Goal: Task Accomplishment & Management: Use online tool/utility

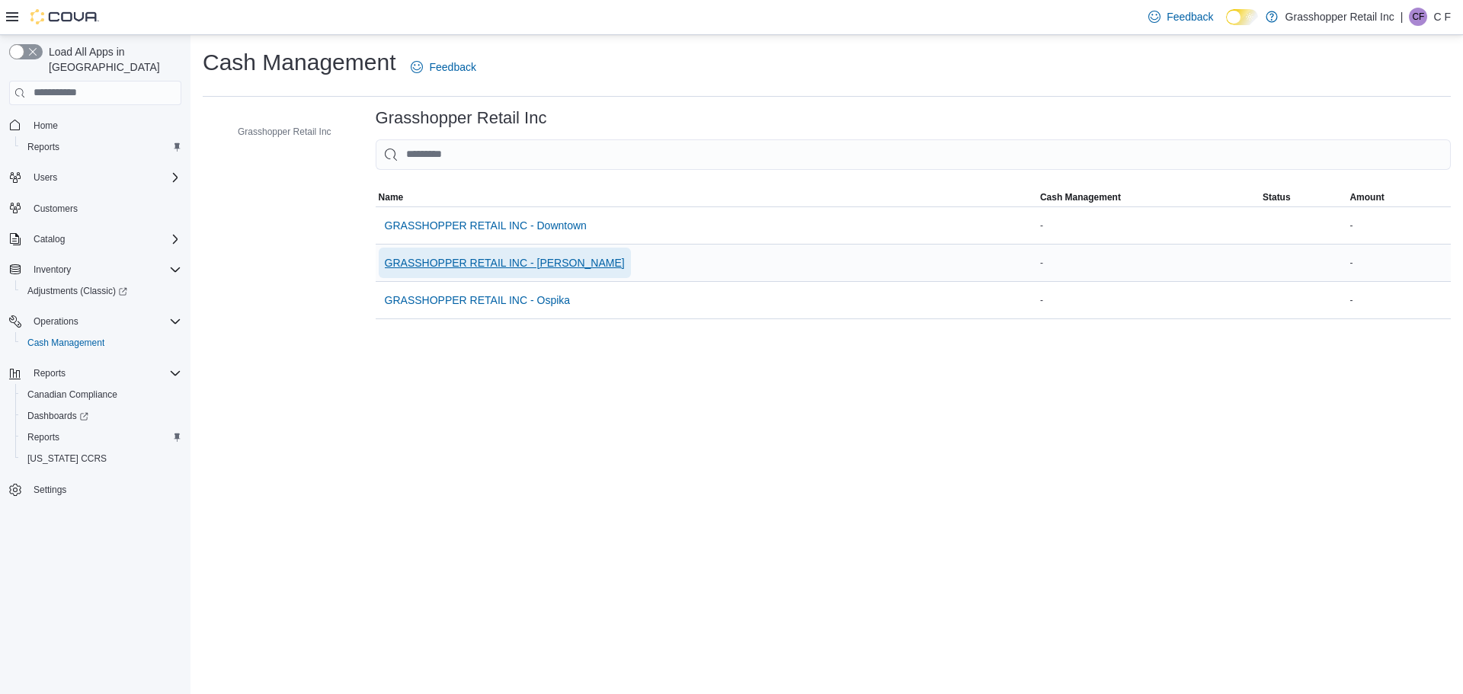
click at [478, 251] on span "GRASSHOPPER RETAIL INC - [PERSON_NAME]" at bounding box center [505, 263] width 240 height 30
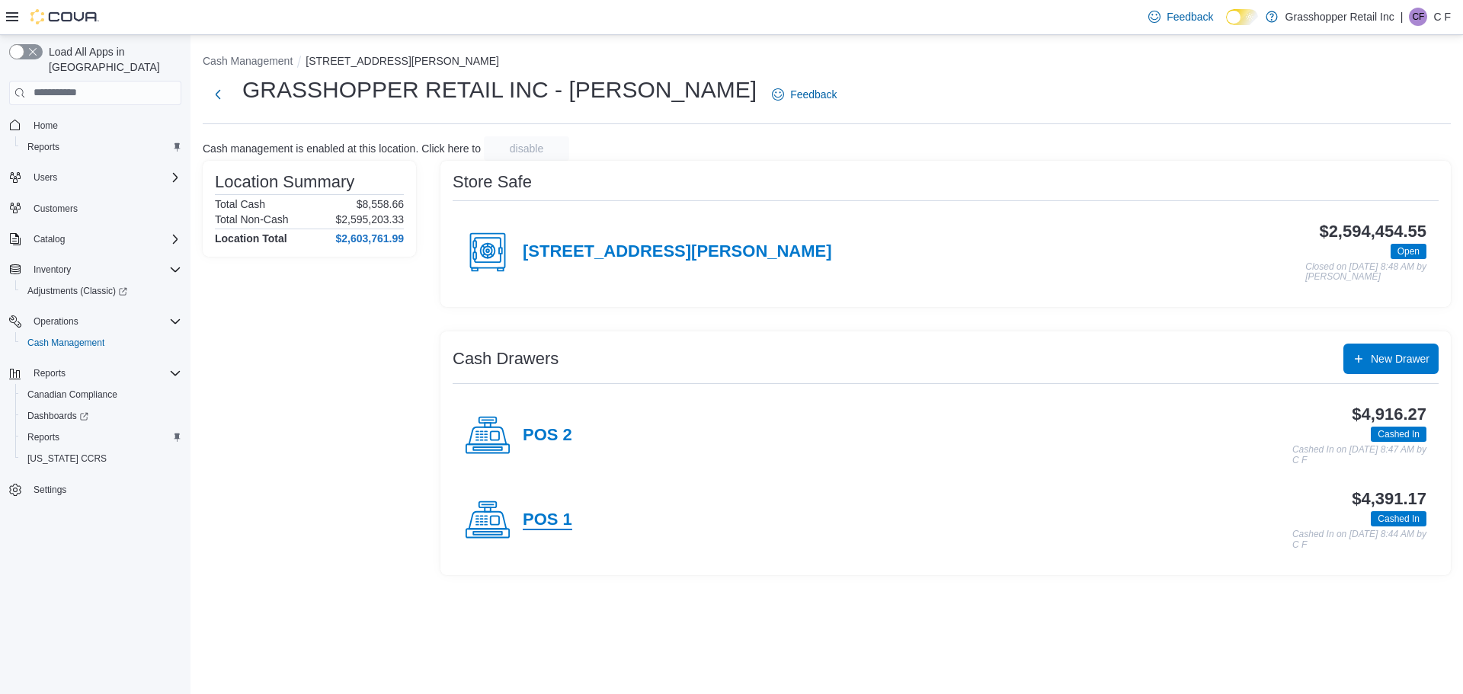
click at [541, 518] on h4 "POS 1" at bounding box center [548, 521] width 50 height 20
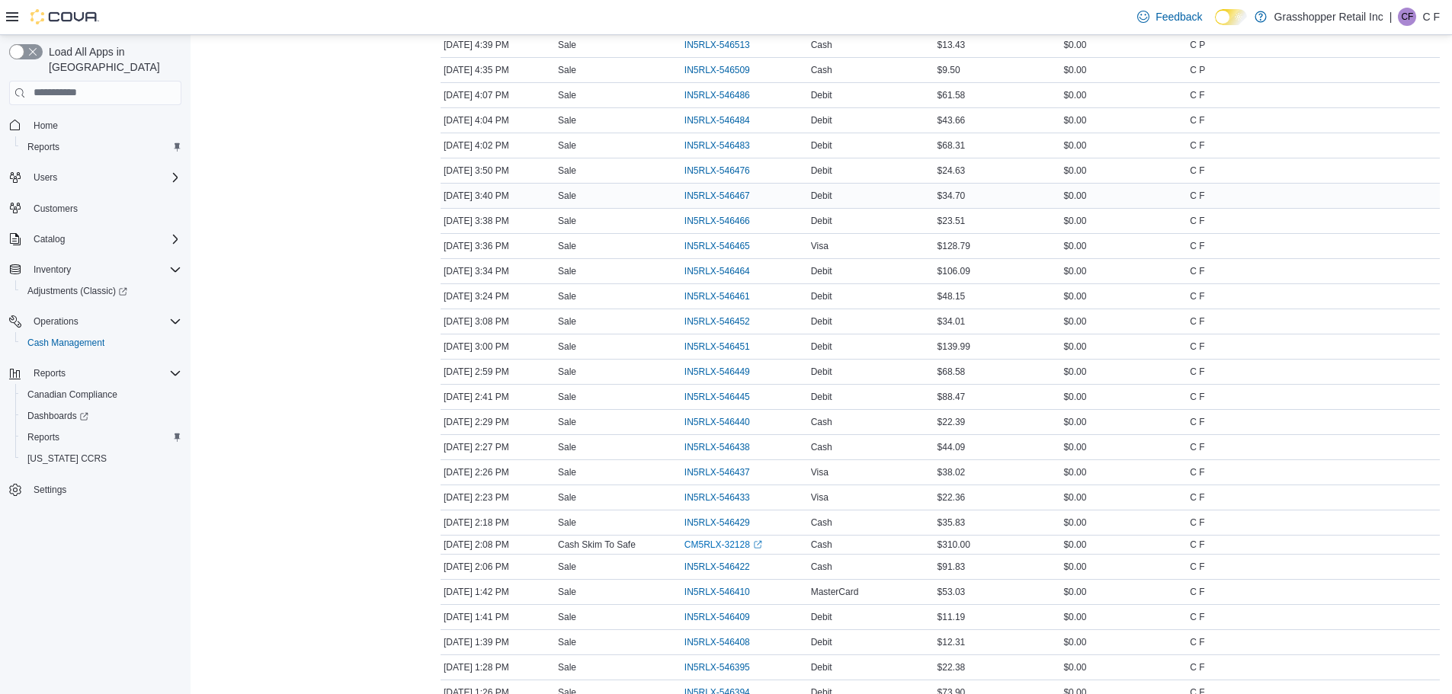
scroll to position [1143, 0]
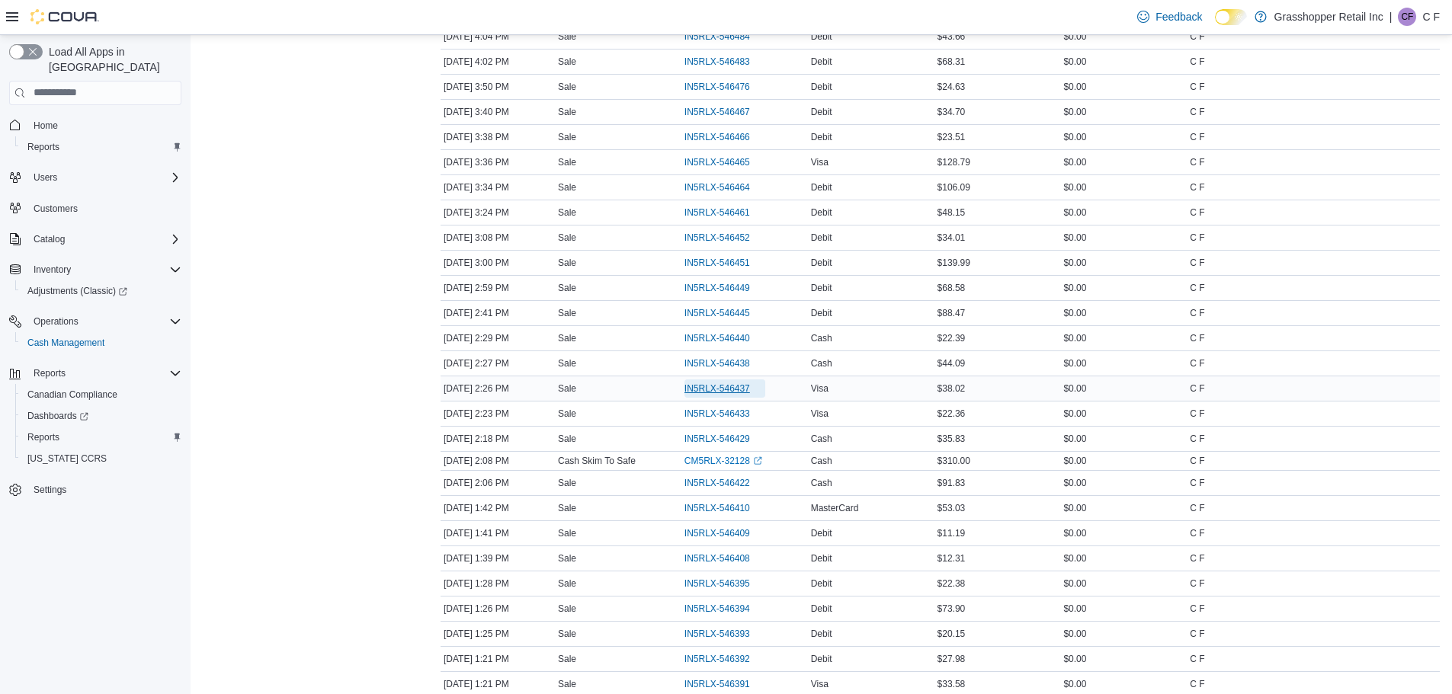
click at [722, 383] on span "IN5RLX-546437" at bounding box center [717, 389] width 66 height 12
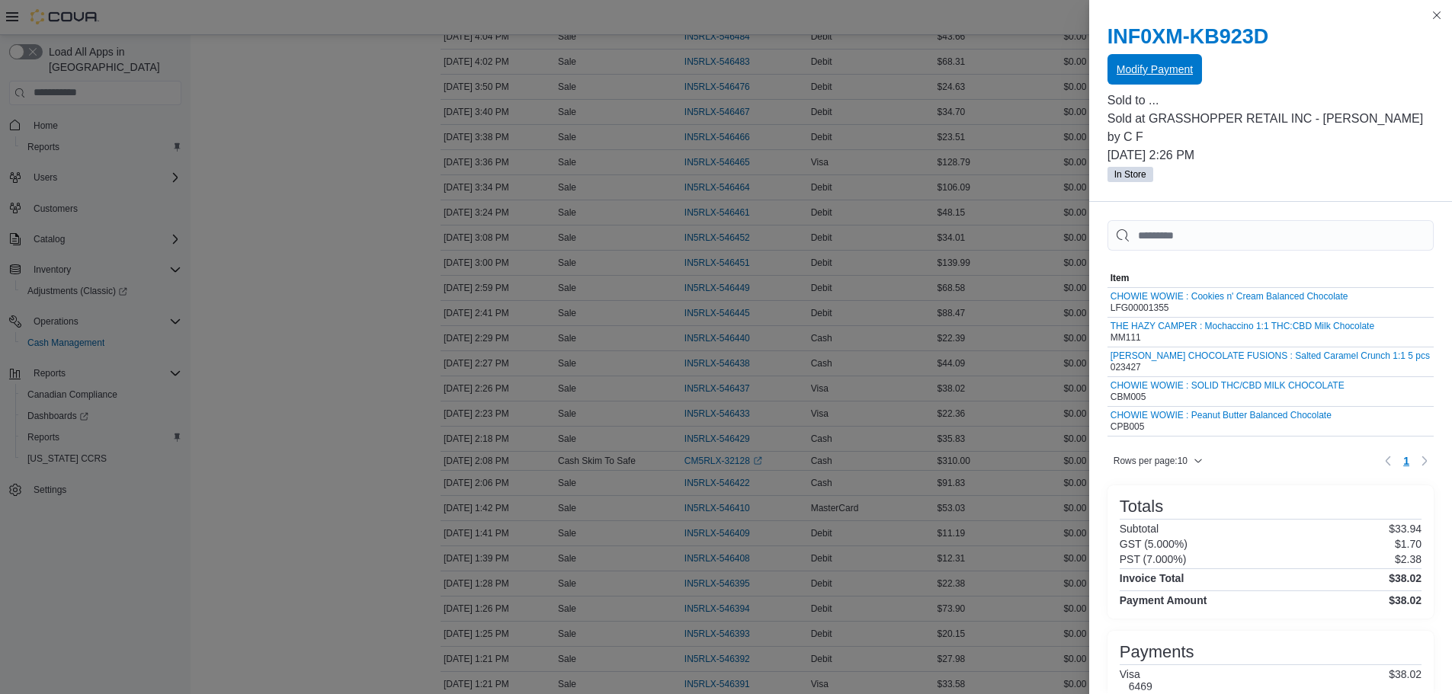
click at [1141, 69] on span "Modify Payment" at bounding box center [1154, 69] width 76 height 15
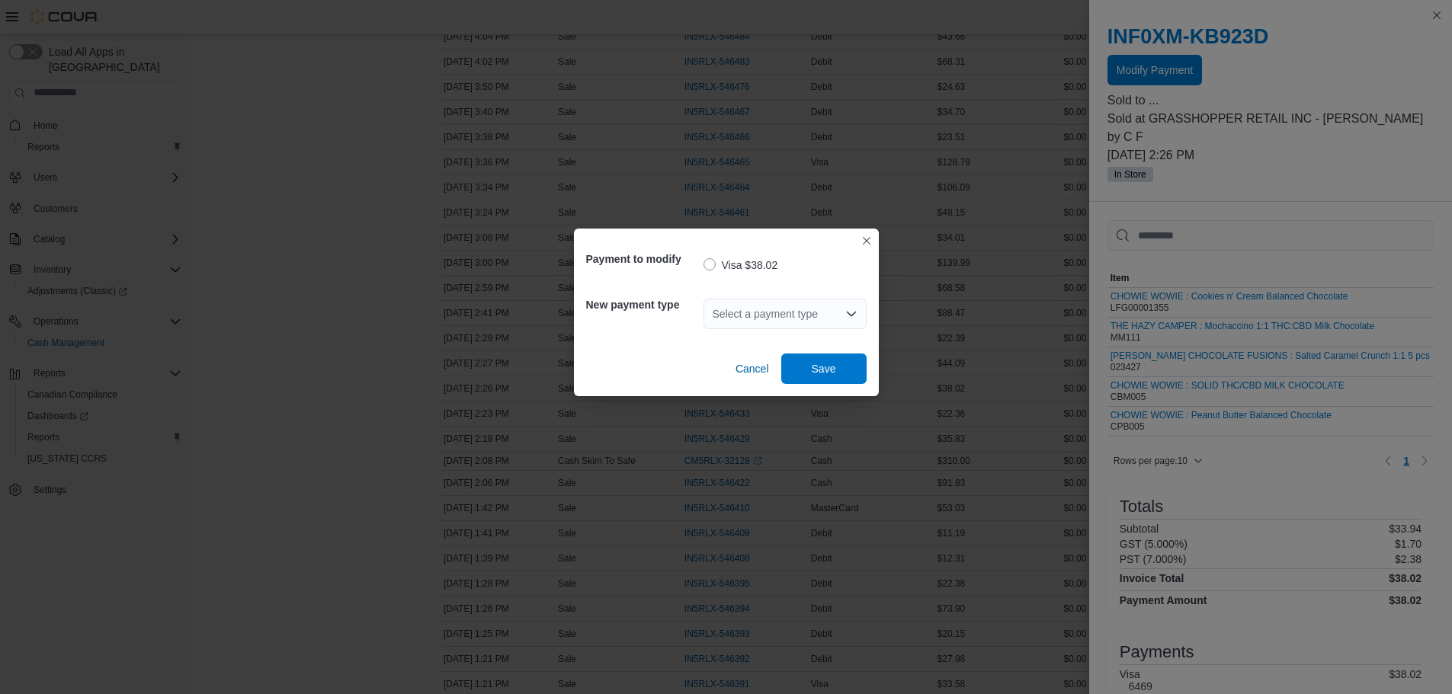
click at [850, 309] on icon "Open list of options" at bounding box center [851, 314] width 12 height 12
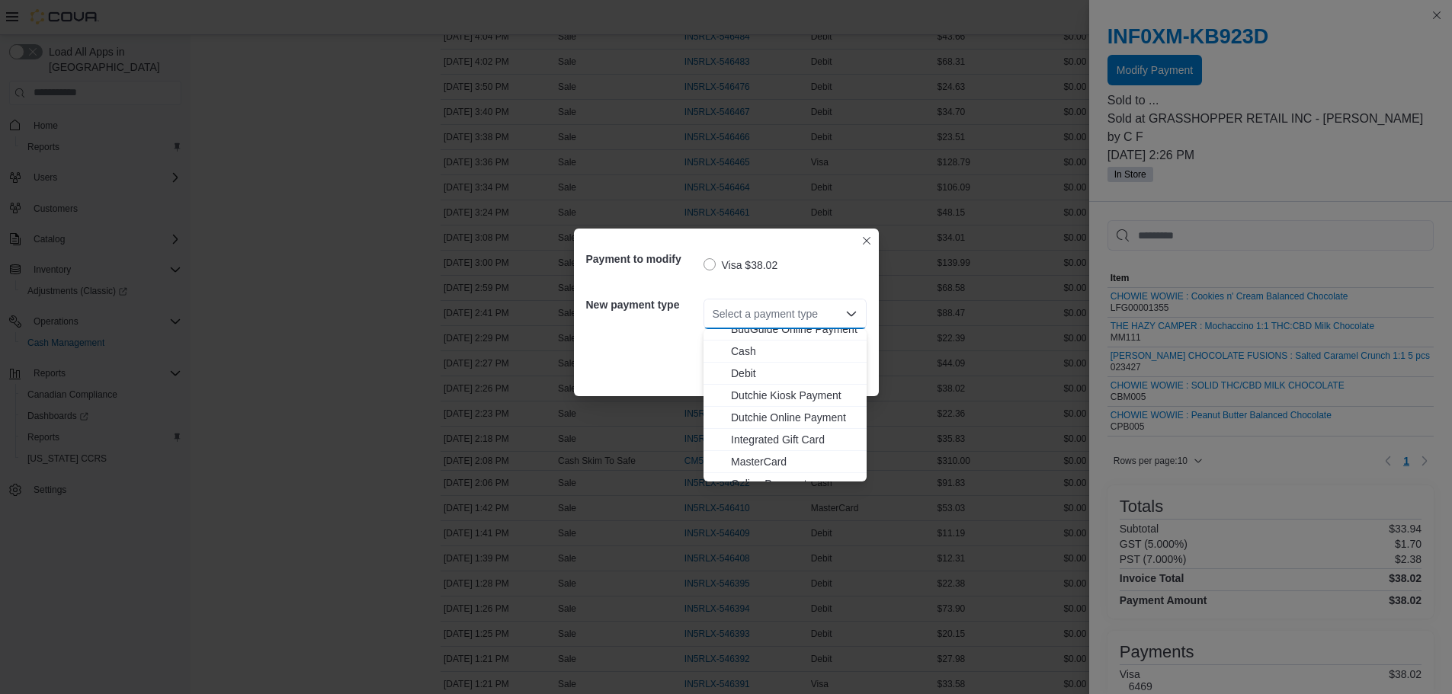
scroll to position [113, 0]
click at [759, 403] on span "MasterCard" at bounding box center [794, 403] width 126 height 15
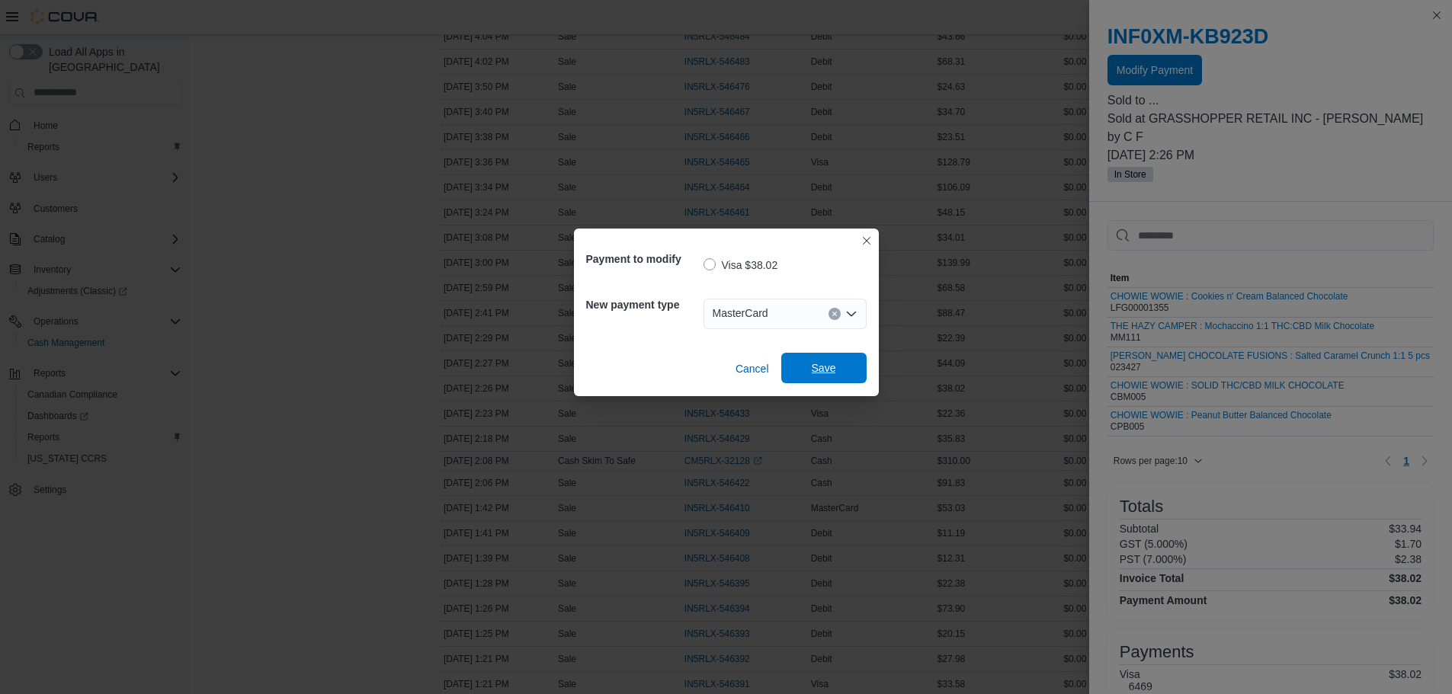
click at [812, 371] on span "Save" at bounding box center [824, 367] width 24 height 15
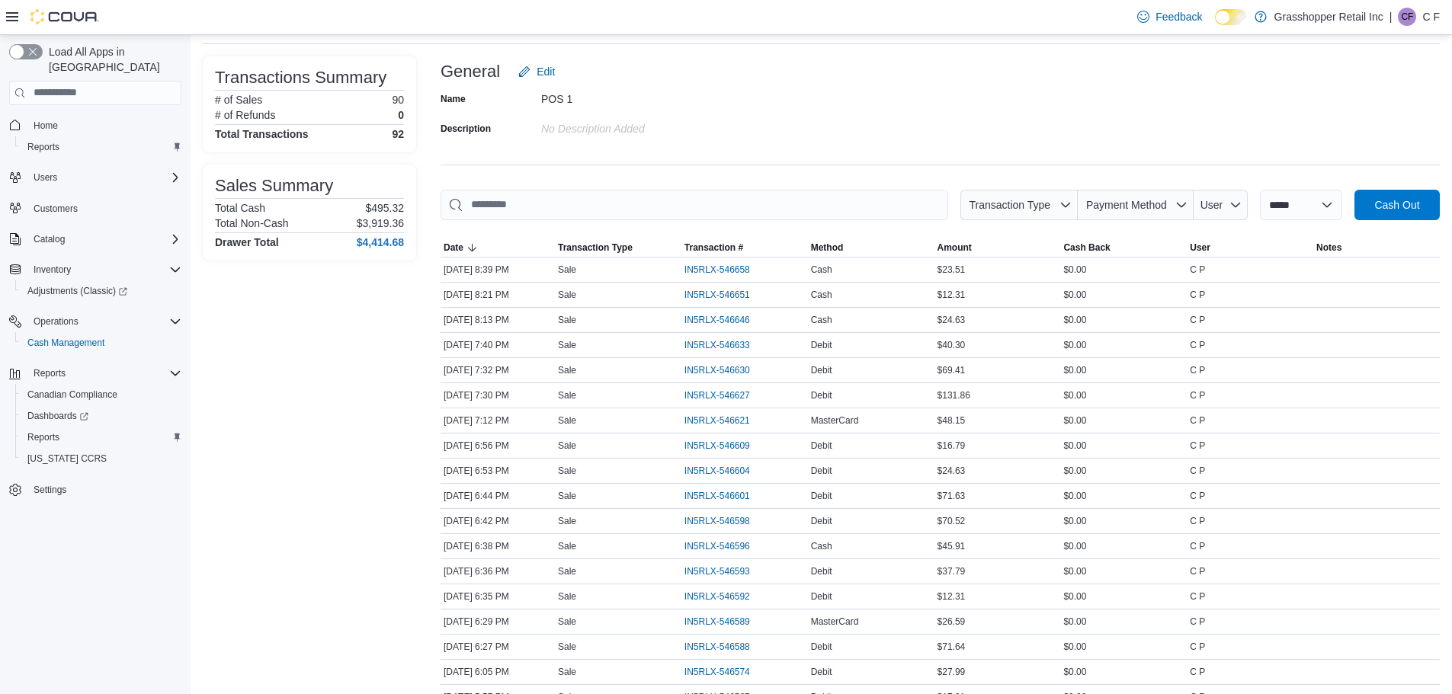
scroll to position [0, 0]
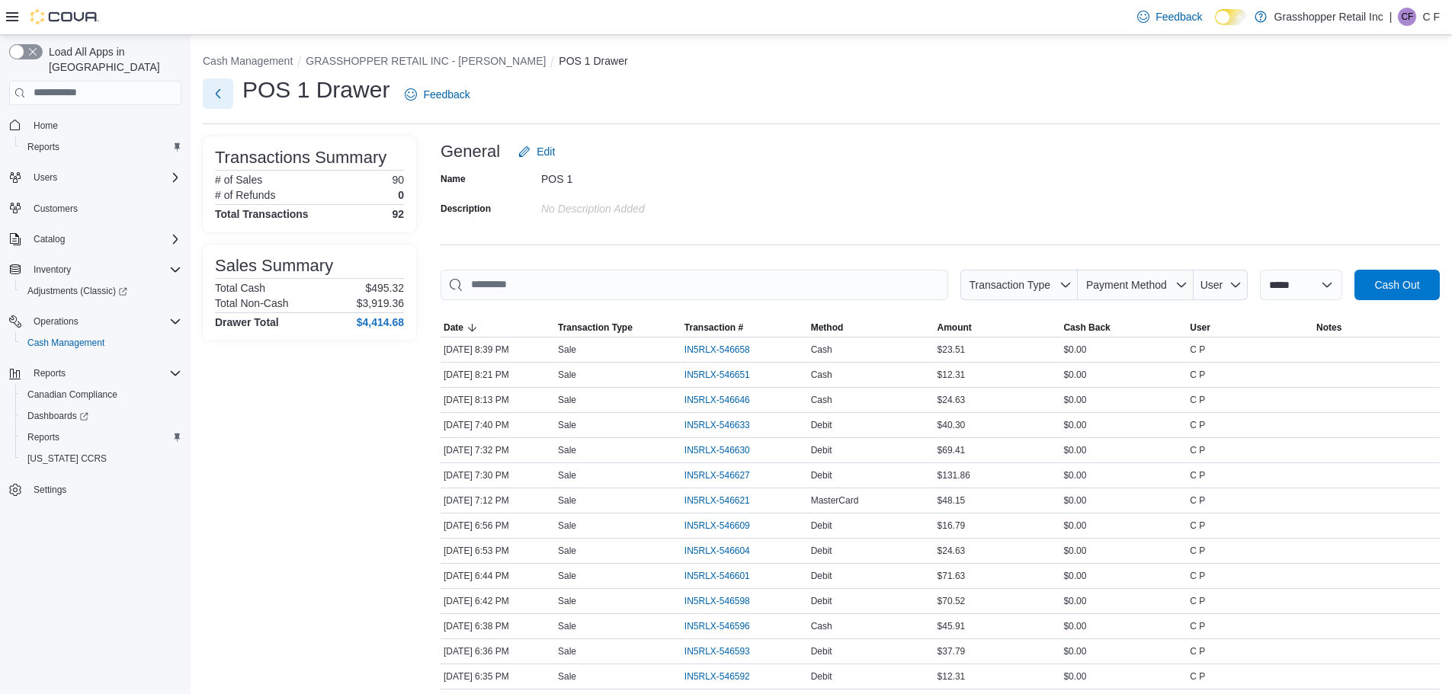
click at [219, 86] on button "Next" at bounding box center [218, 93] width 30 height 30
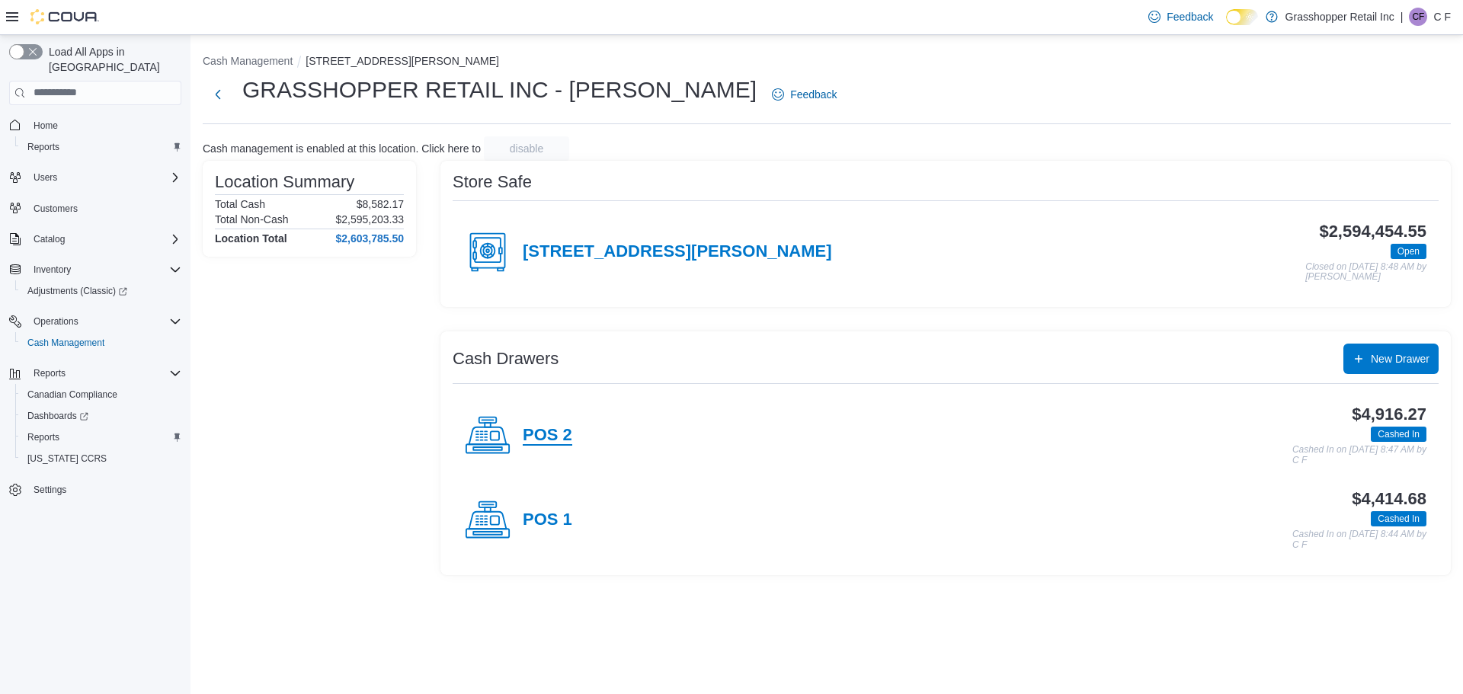
click at [539, 437] on h4 "POS 2" at bounding box center [548, 436] width 50 height 20
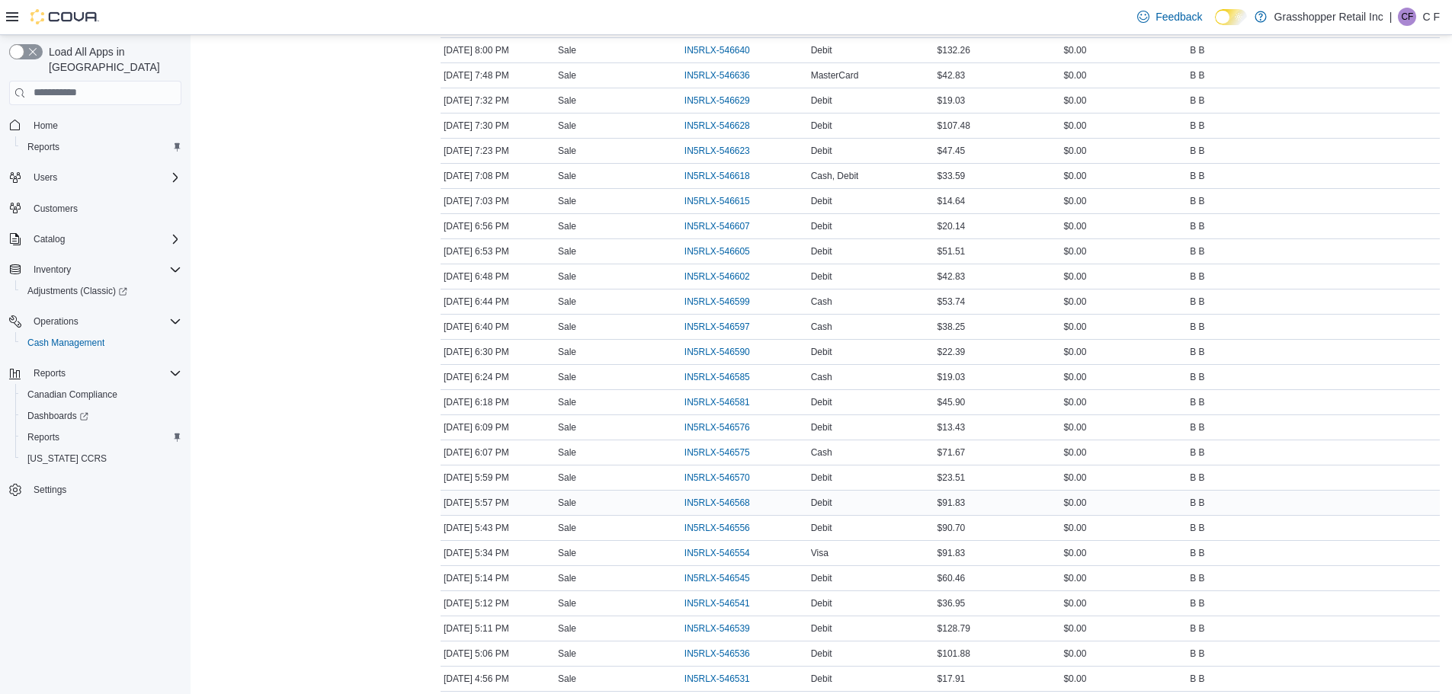
scroll to position [381, 0]
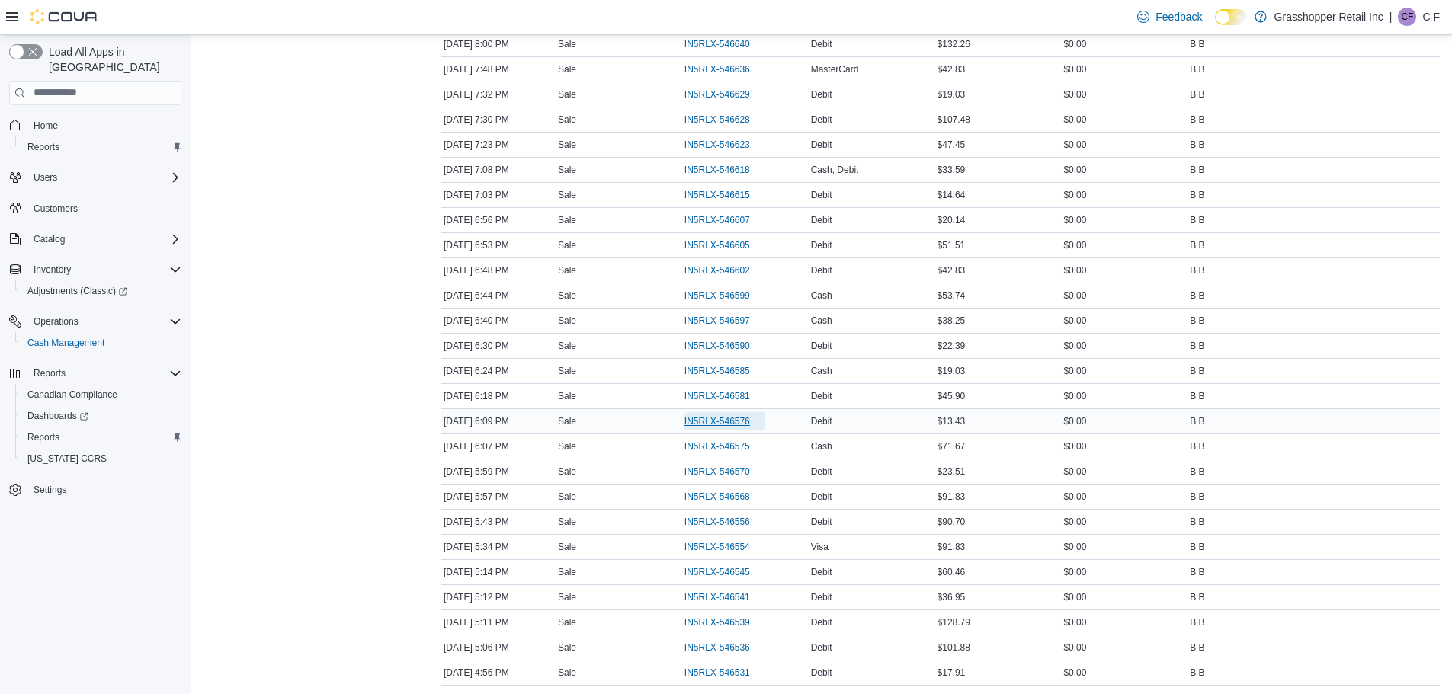
click at [712, 418] on span "IN5RLX-546576" at bounding box center [717, 421] width 66 height 12
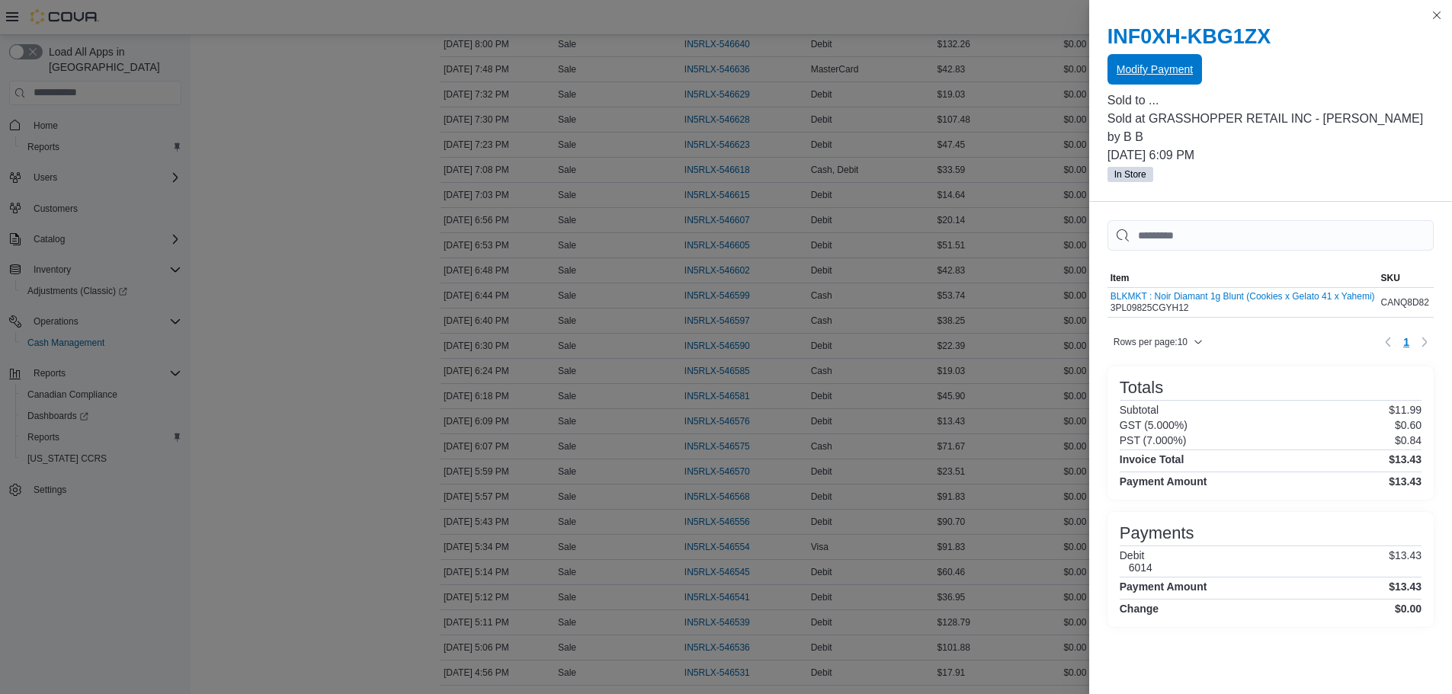
click at [1161, 63] on span "Modify Payment" at bounding box center [1154, 69] width 76 height 15
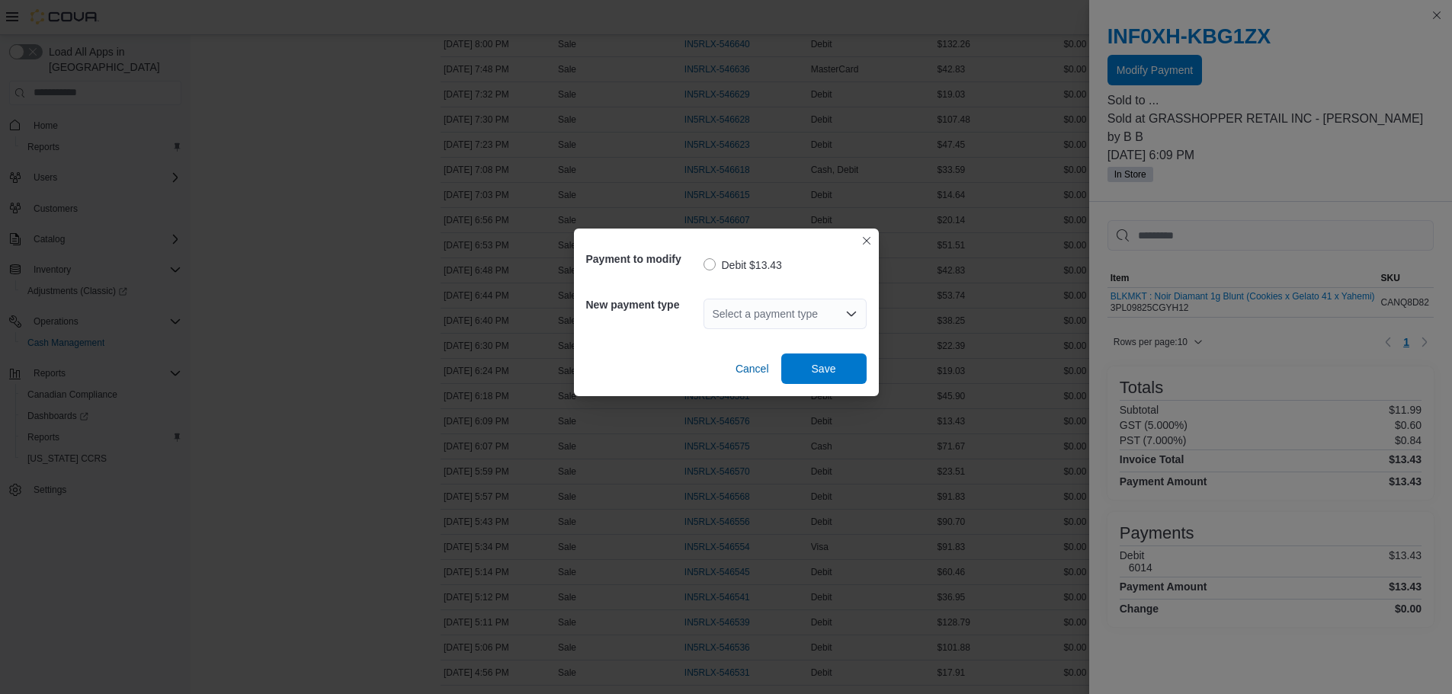
click at [848, 309] on icon "Open list of options" at bounding box center [851, 314] width 12 height 12
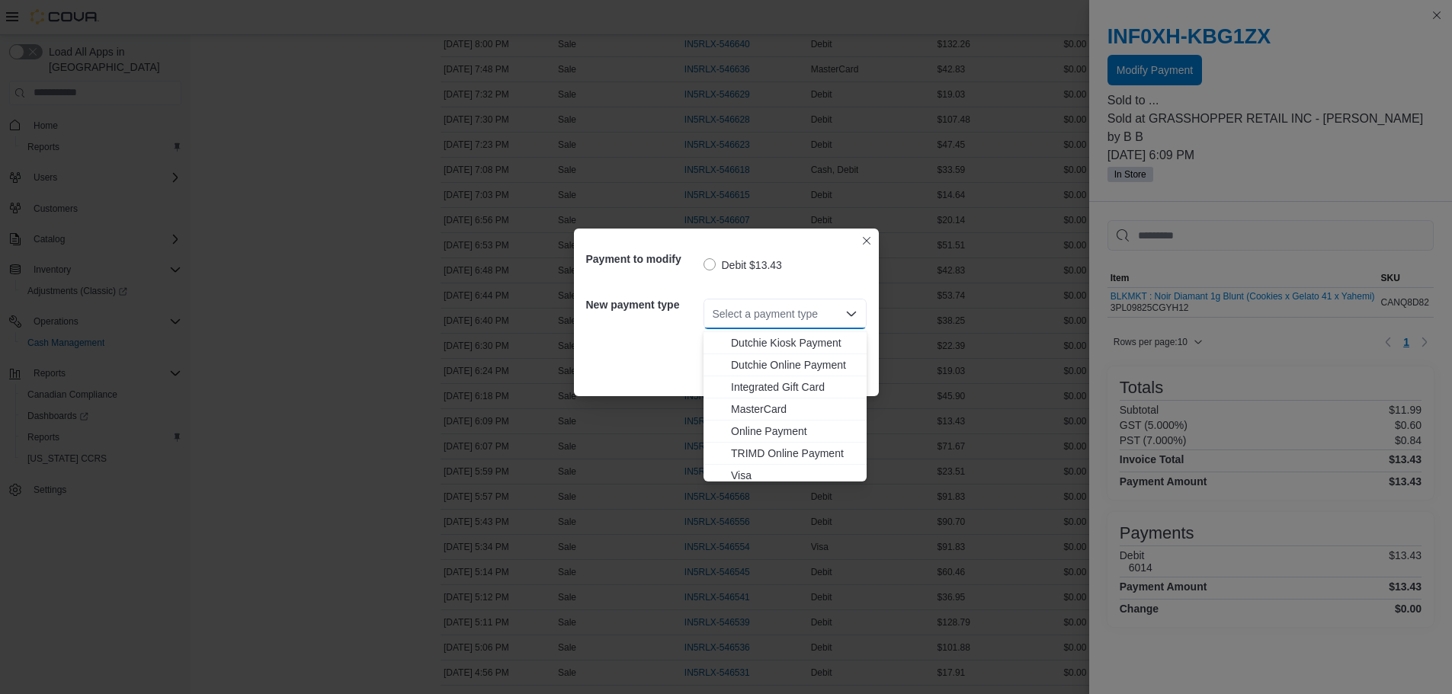
scroll to position [113, 0]
click at [739, 463] on span "Visa" at bounding box center [794, 470] width 126 height 15
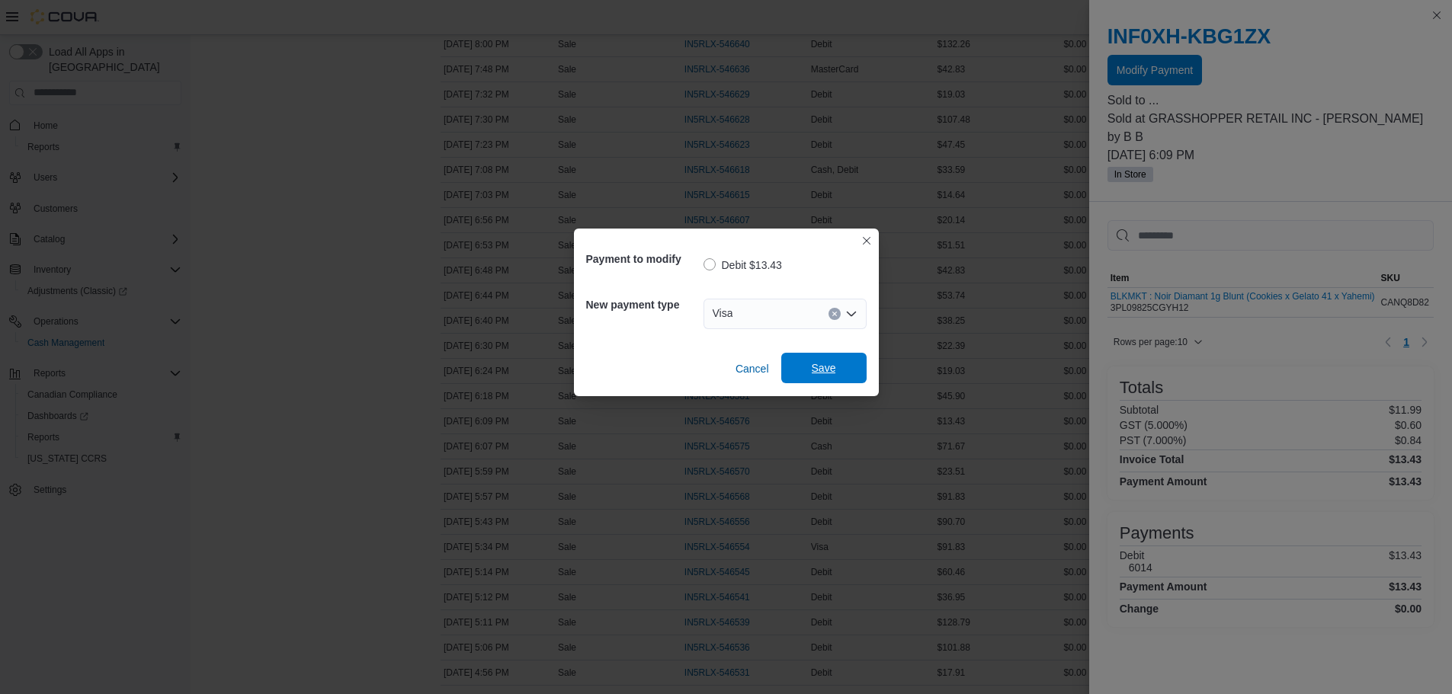
click at [826, 376] on span "Save" at bounding box center [823, 368] width 67 height 30
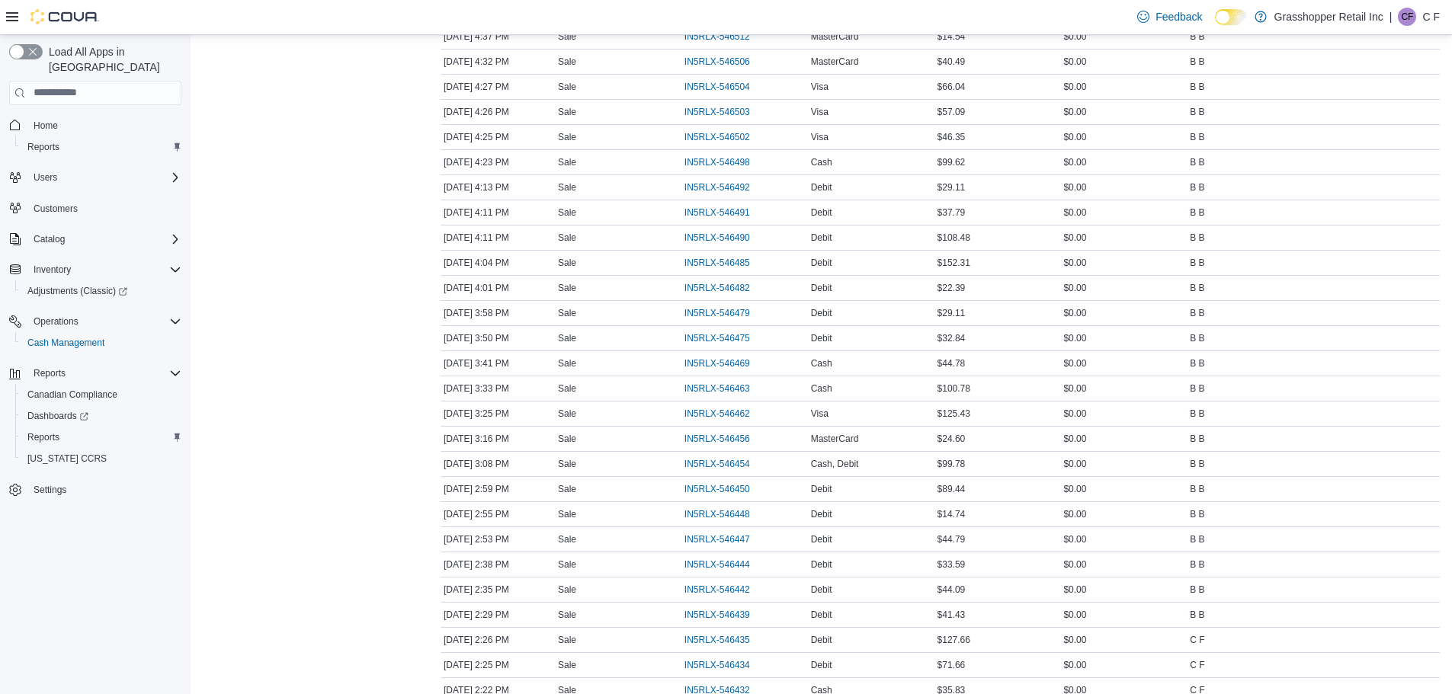
scroll to position [1219, 0]
click at [714, 537] on span "IN5RLX-546439" at bounding box center [717, 539] width 66 height 12
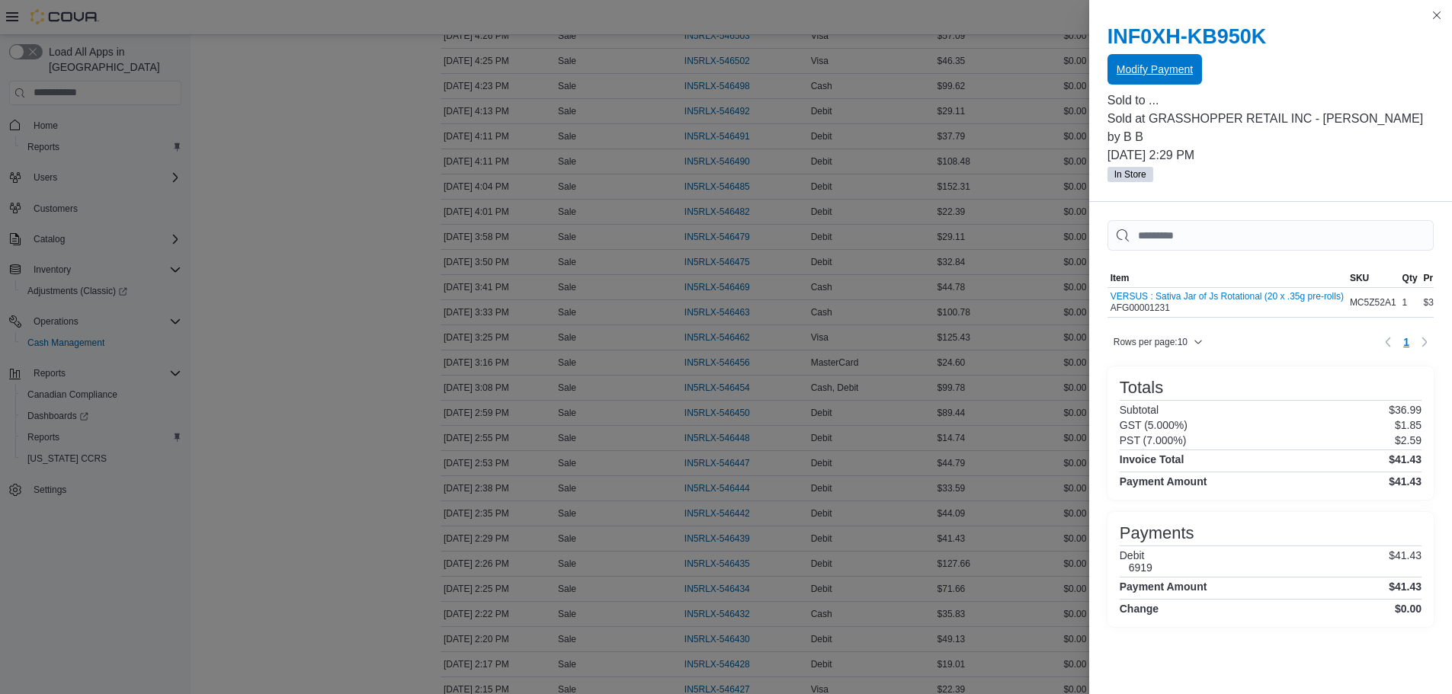
click at [1130, 72] on span "Modify Payment" at bounding box center [1154, 69] width 76 height 15
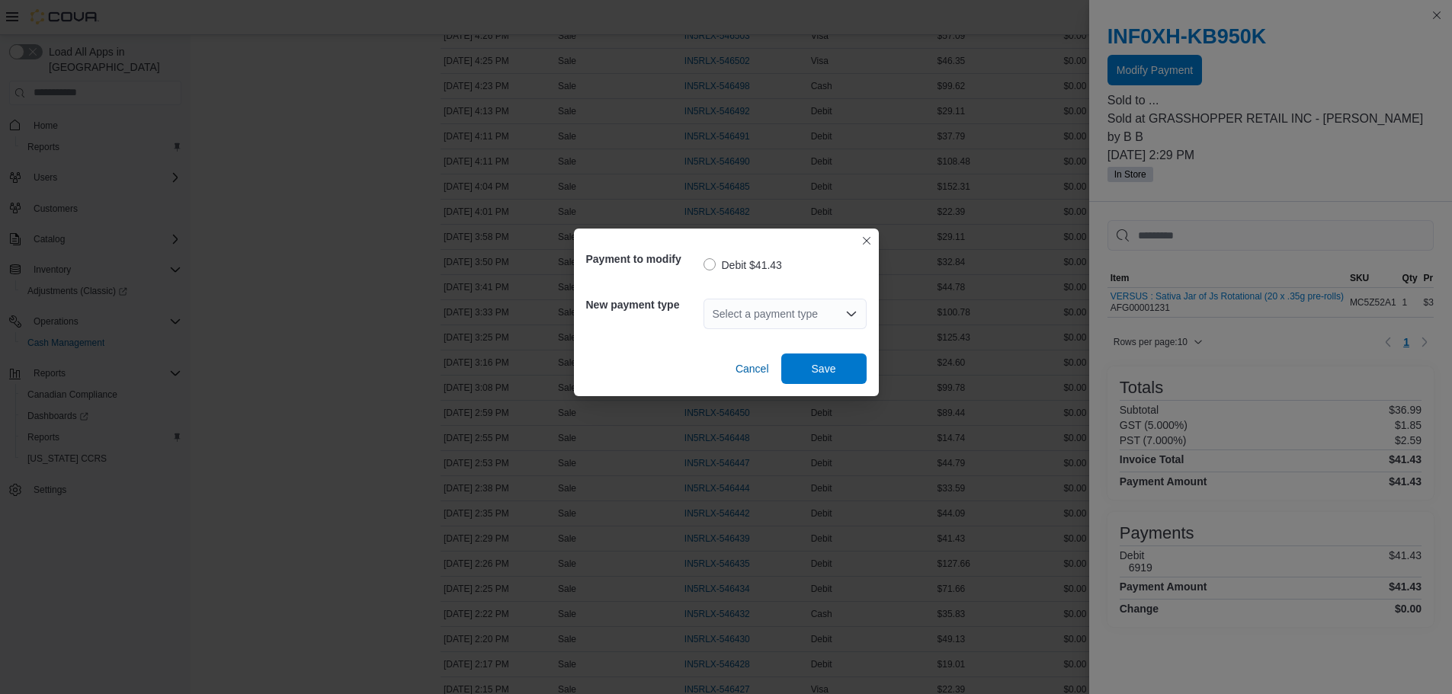
click at [848, 310] on icon "Open list of options" at bounding box center [851, 314] width 12 height 12
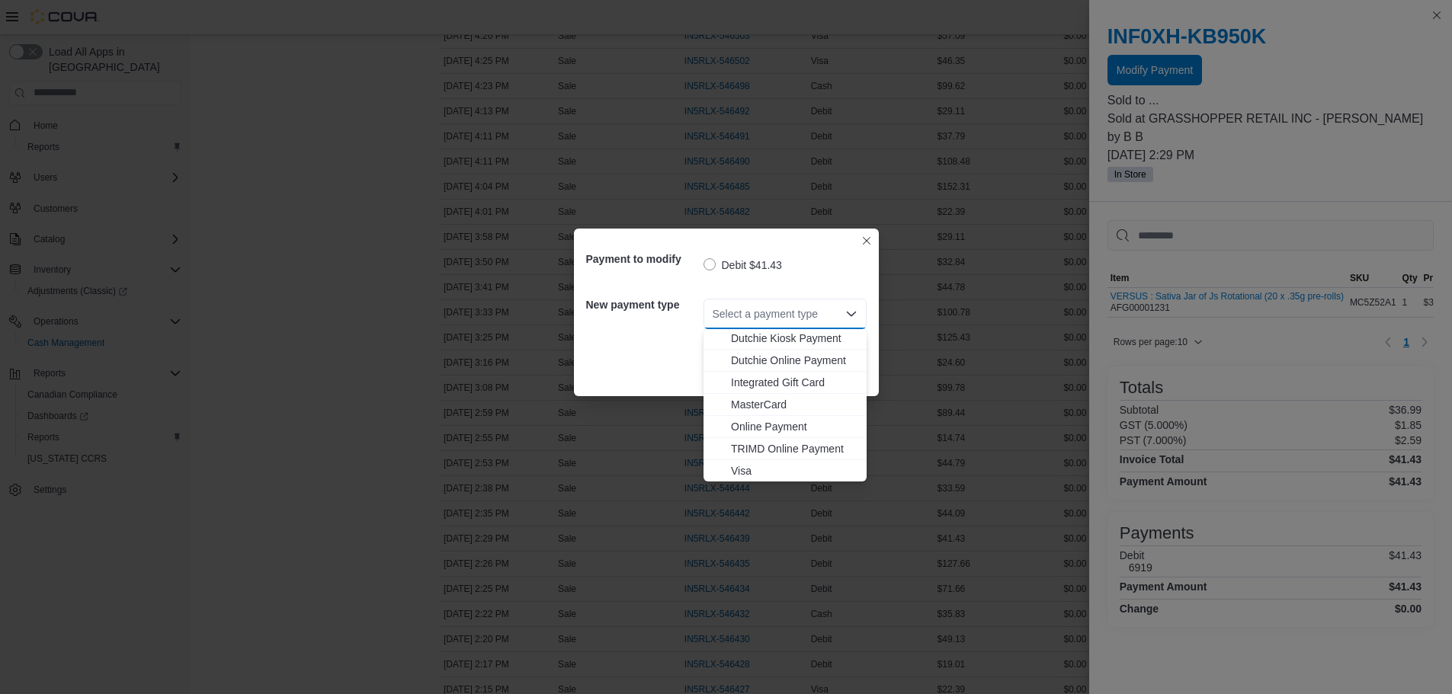
scroll to position [113, 0]
click at [748, 468] on span "Visa" at bounding box center [794, 470] width 126 height 15
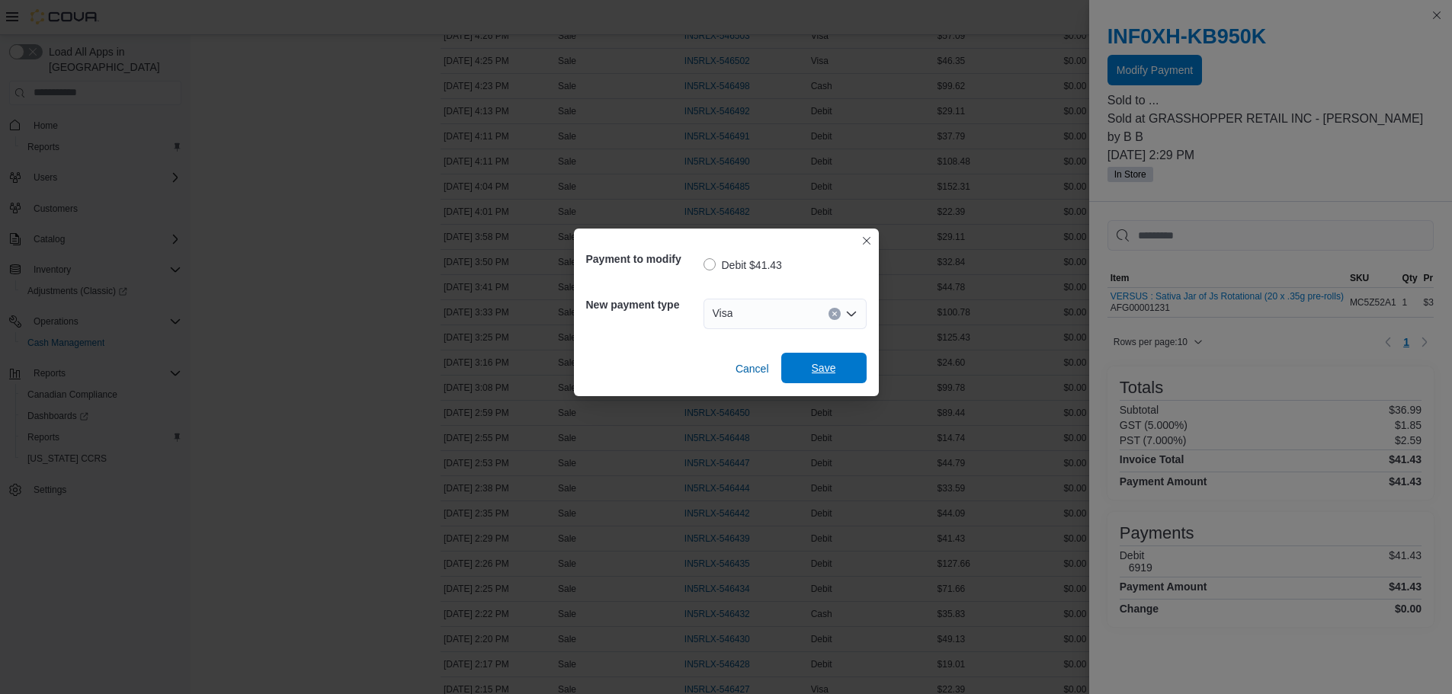
click at [817, 375] on span "Save" at bounding box center [824, 367] width 24 height 15
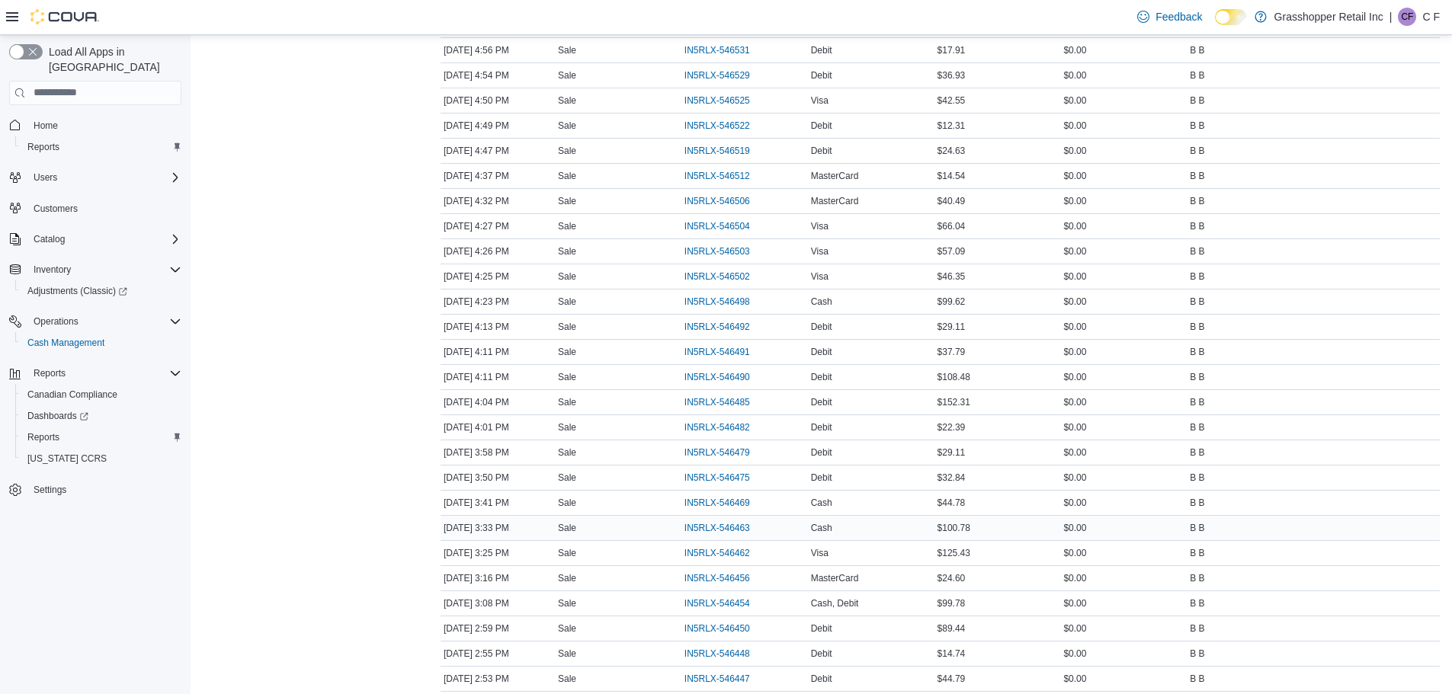
scroll to position [991, 0]
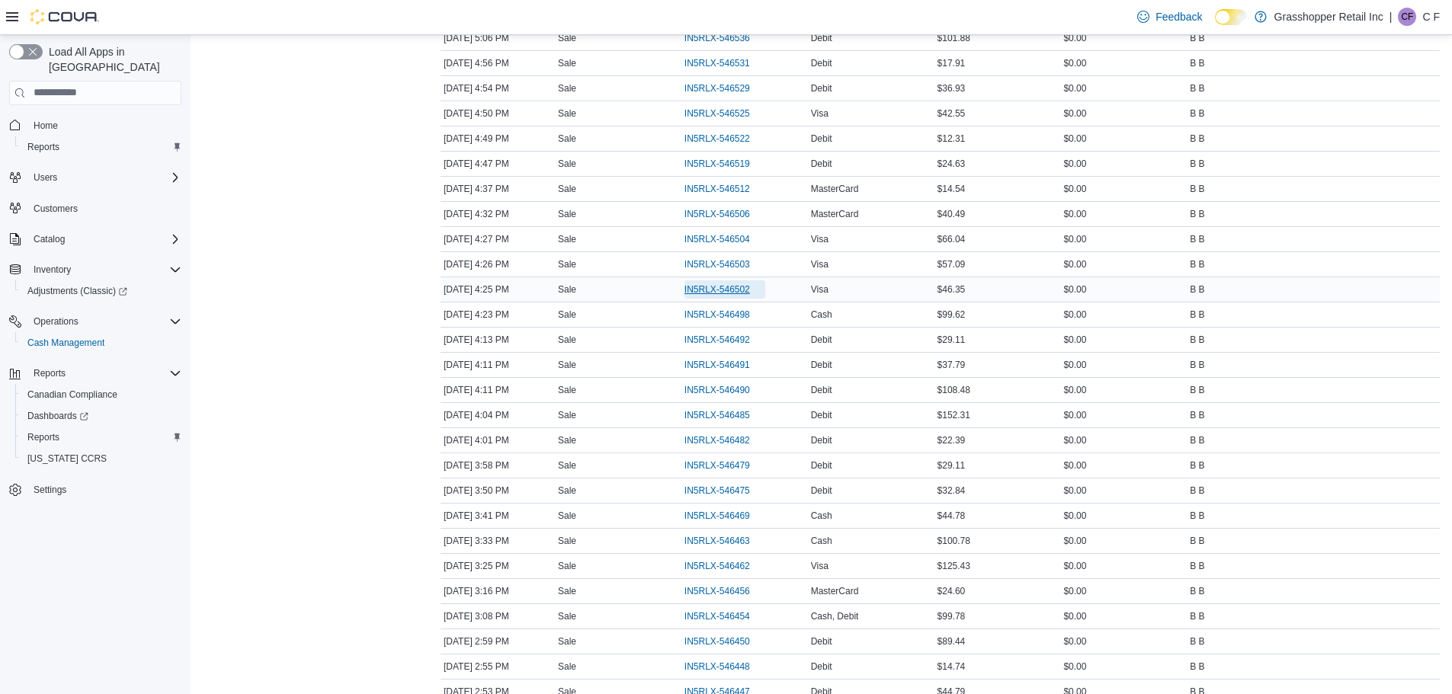
click at [708, 282] on span "IN5RLX-546502" at bounding box center [724, 289] width 81 height 18
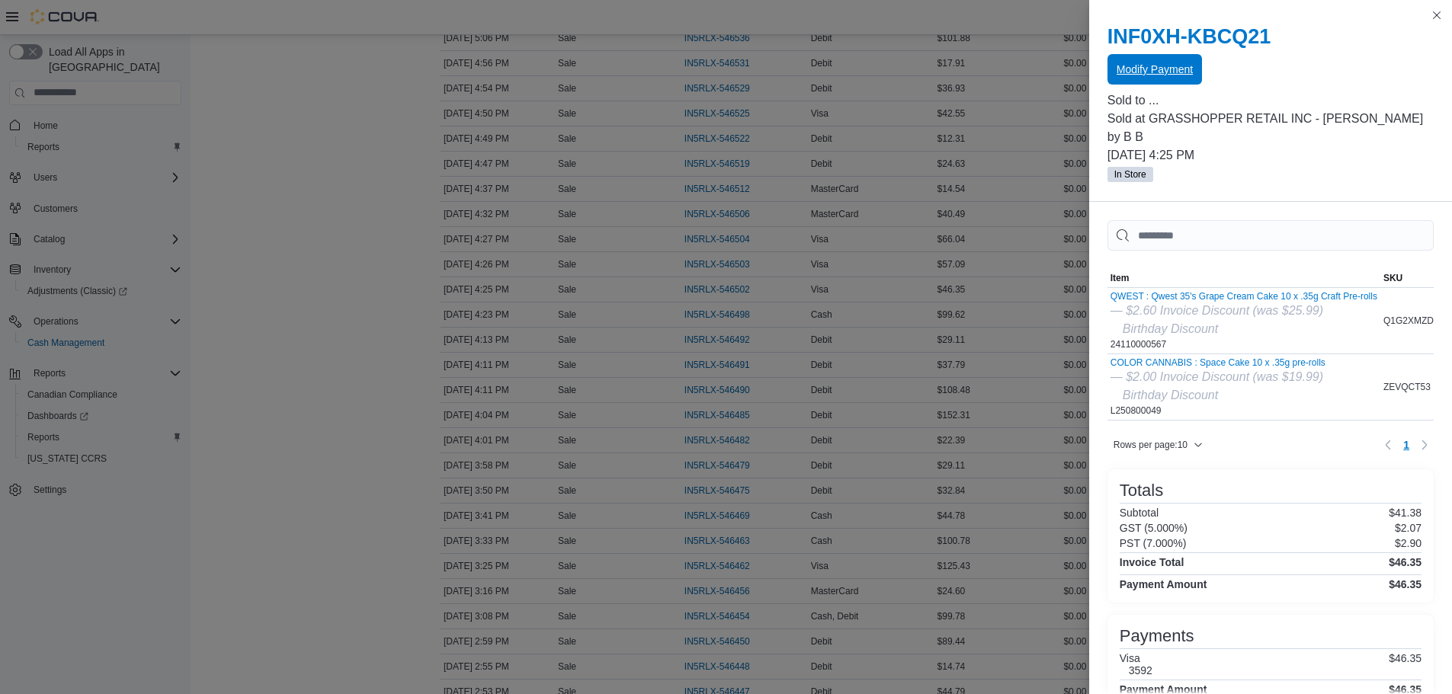
click at [1148, 68] on span "Modify Payment" at bounding box center [1154, 69] width 76 height 15
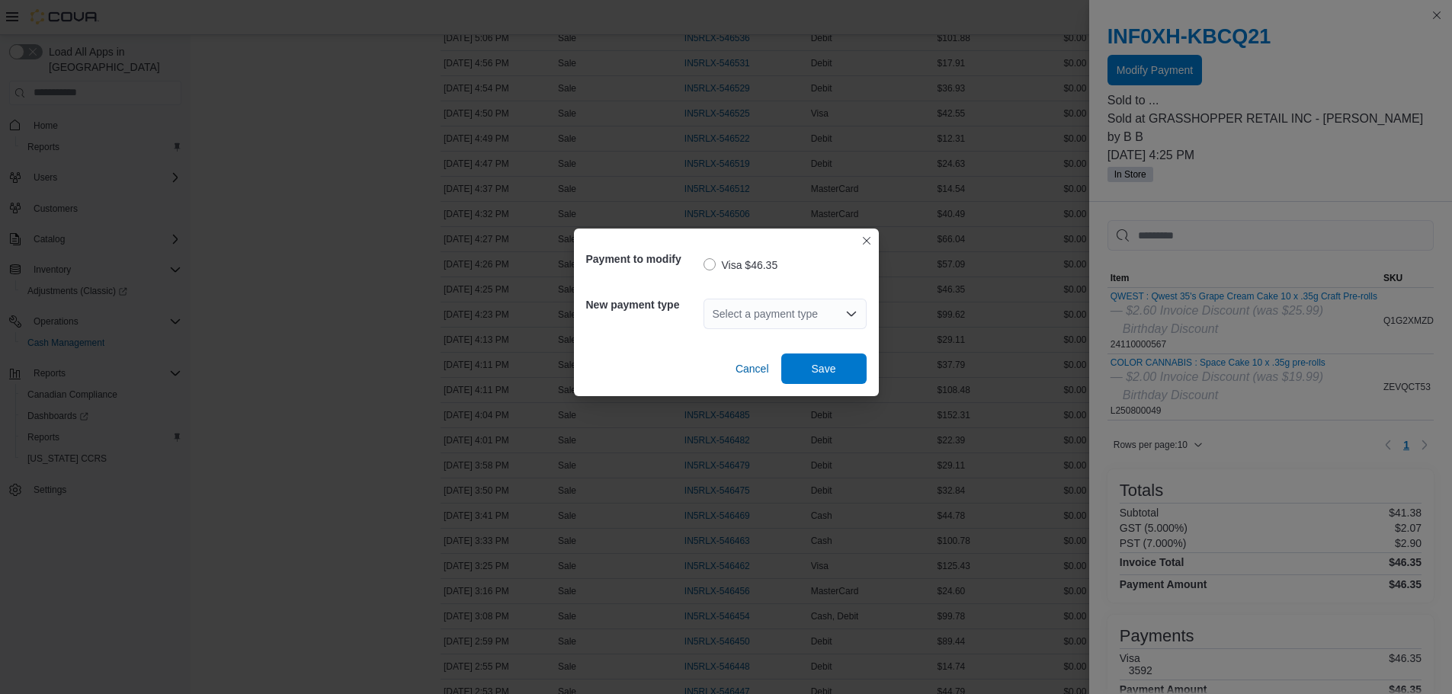
click at [847, 306] on div "Select a payment type" at bounding box center [784, 314] width 163 height 30
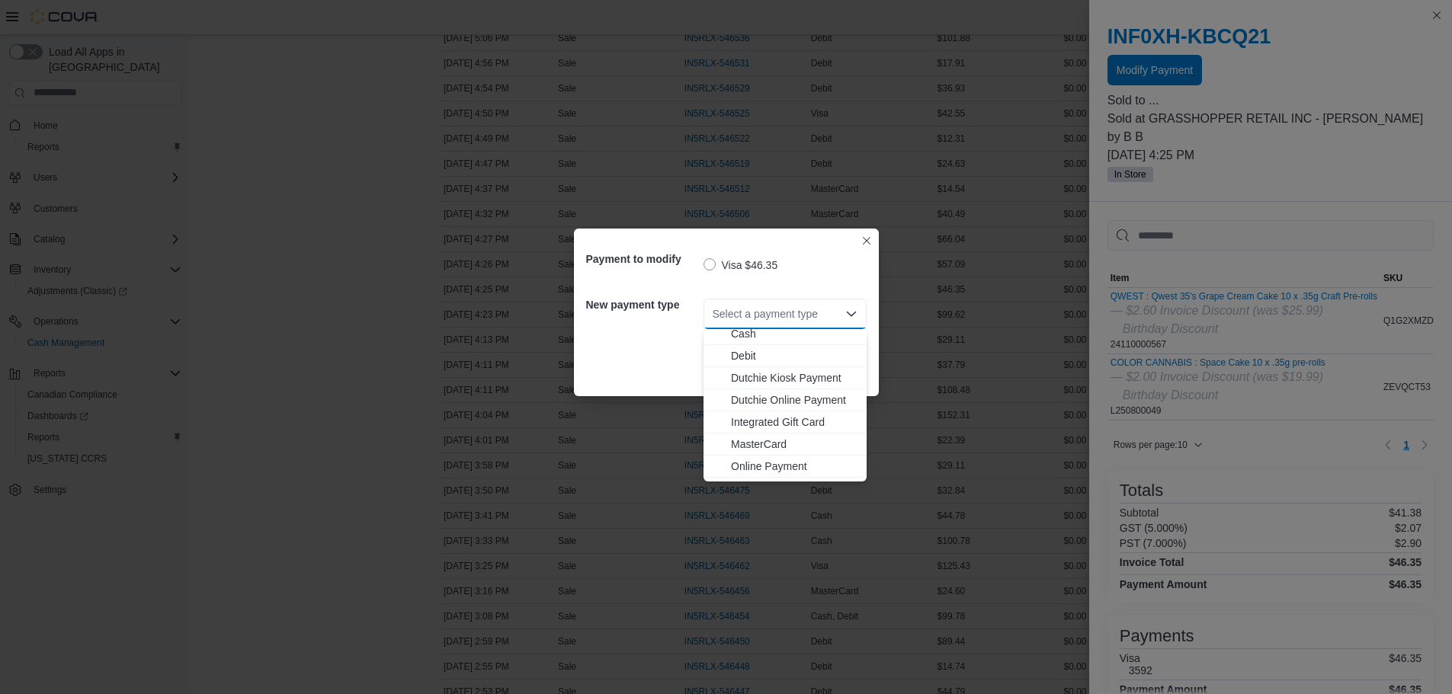
scroll to position [113, 0]
click at [748, 402] on span "MasterCard" at bounding box center [794, 403] width 126 height 15
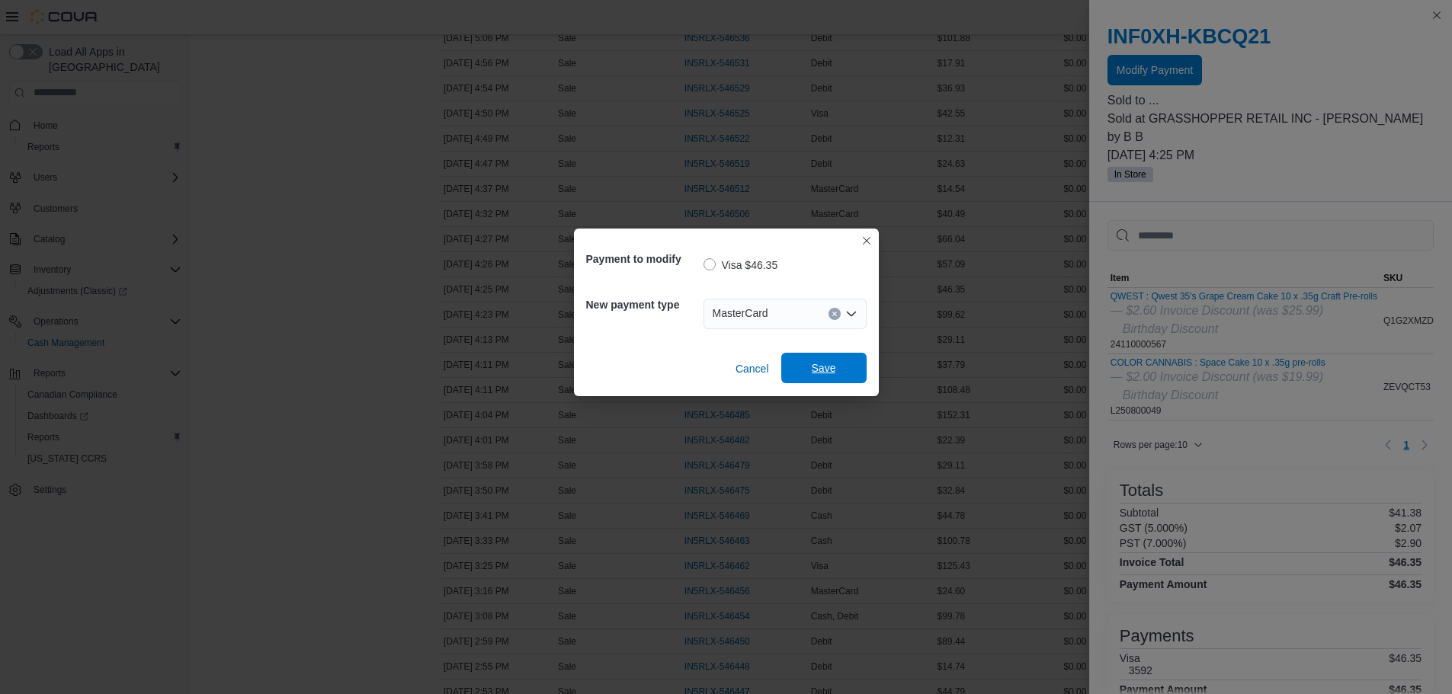
click at [801, 368] on span "Save" at bounding box center [823, 368] width 67 height 30
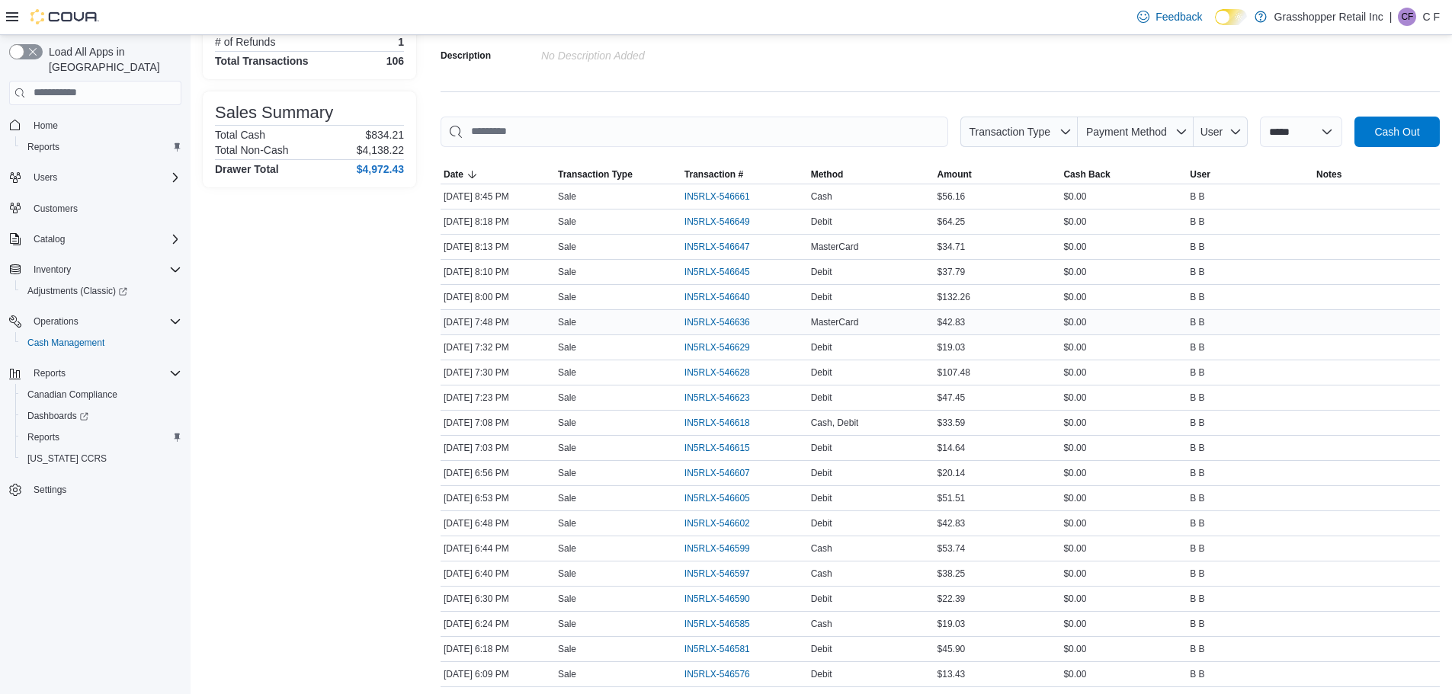
scroll to position [152, 0]
